Goal: Task Accomplishment & Management: Manage account settings

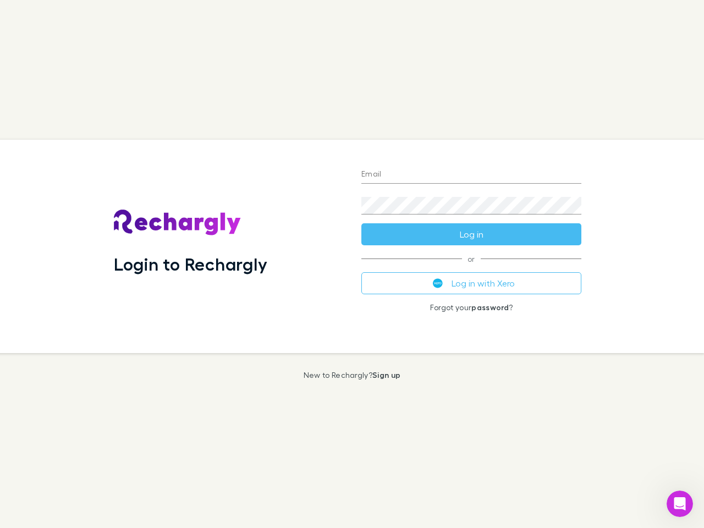
click at [352, 264] on div "Login to Rechargly" at bounding box center [229, 246] width 248 height 213
click at [472, 175] on input "Email" at bounding box center [472, 175] width 220 height 18
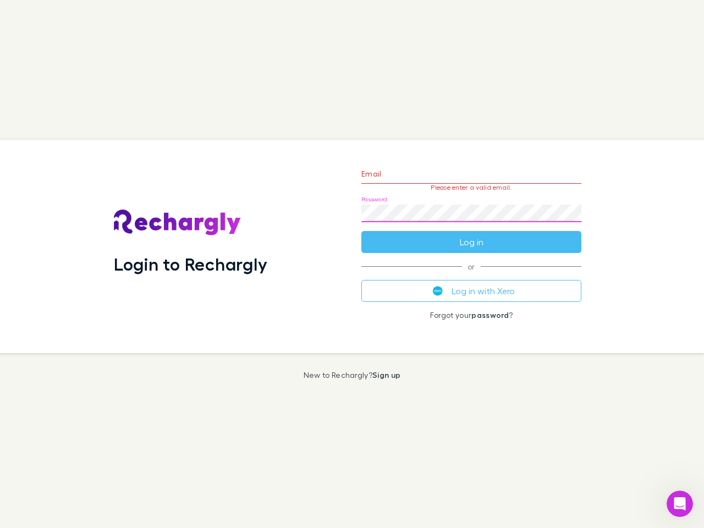
click at [472, 234] on form "Email Please enter a valid email. Password Log in" at bounding box center [472, 205] width 220 height 96
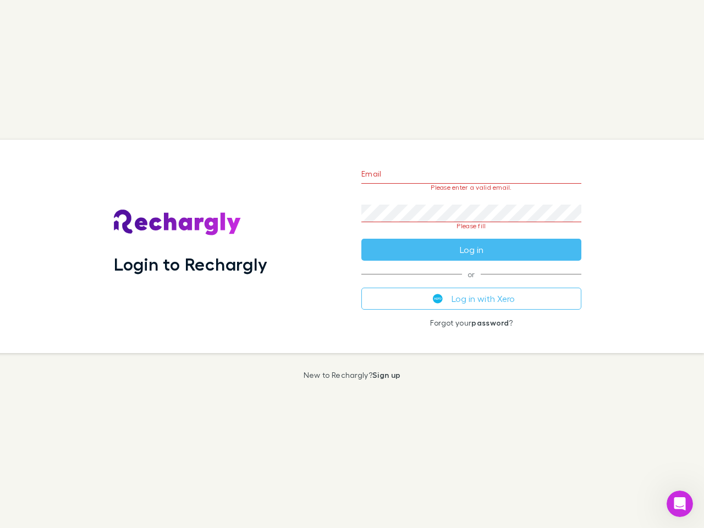
click at [472, 283] on div "Email Please enter a valid email. Password Please fill Log in or Log in with Xe…" at bounding box center [472, 246] width 238 height 213
click at [680, 504] on icon "Open Intercom Messenger" at bounding box center [680, 504] width 18 height 18
